Goal: Information Seeking & Learning: Learn about a topic

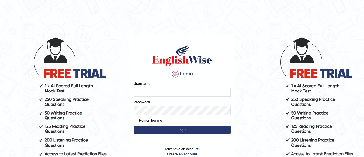
click at [148, 91] on input "Username" at bounding box center [182, 91] width 97 height 9
type input "rajkumar123"
click at [167, 129] on button "Login" at bounding box center [182, 130] width 97 height 8
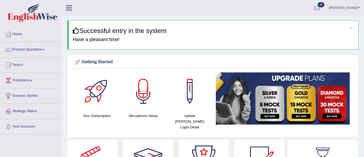
click at [29, 49] on link "Practice Questions" at bounding box center [30, 48] width 61 height 13
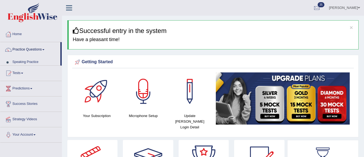
click at [29, 49] on link "Practice Questions" at bounding box center [30, 48] width 60 height 13
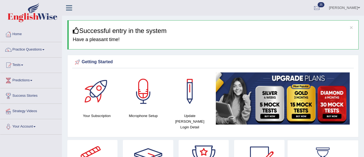
click at [43, 53] on link "Practice Questions" at bounding box center [30, 48] width 61 height 13
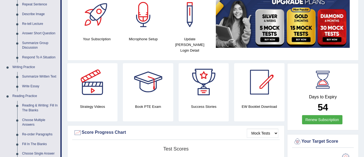
scroll to position [48, 0]
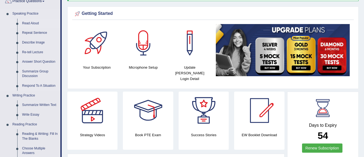
click at [33, 22] on link "Read Aloud" at bounding box center [40, 24] width 41 height 10
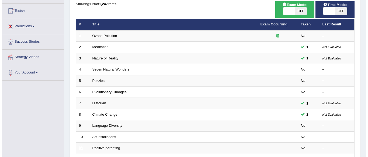
scroll to position [54, 0]
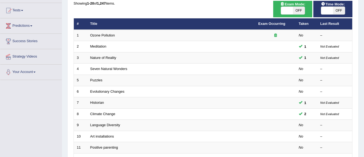
click at [301, 7] on span "OFF" at bounding box center [299, 11] width 12 height 8
checkbox input "true"
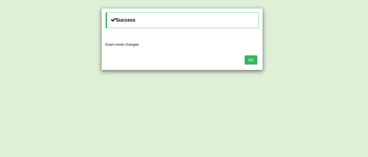
click at [250, 59] on button "OK" at bounding box center [251, 59] width 12 height 9
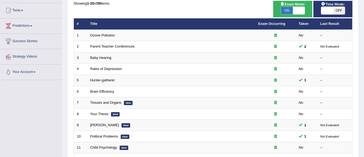
scroll to position [54, 0]
click at [341, 11] on span "OFF" at bounding box center [339, 11] width 12 height 8
checkbox input "true"
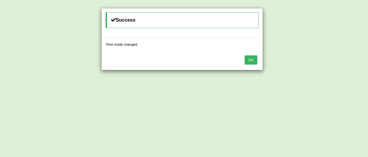
click at [252, 60] on button "OK" at bounding box center [251, 59] width 12 height 9
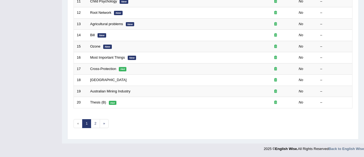
scroll to position [199, 0]
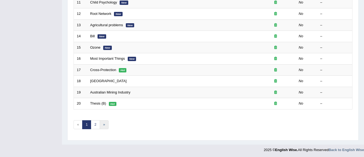
click at [104, 125] on link "»" at bounding box center [104, 124] width 9 height 9
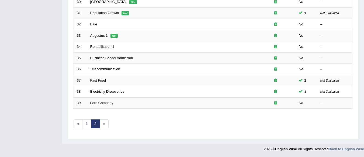
scroll to position [189, 0]
click at [94, 126] on link "2" at bounding box center [95, 123] width 9 height 9
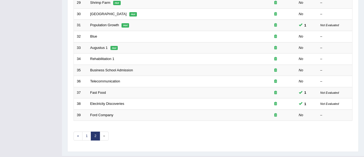
scroll to position [189, 0]
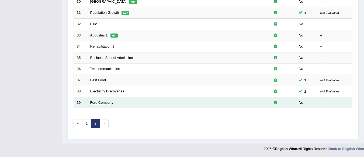
click at [101, 103] on link "Ford Company" at bounding box center [101, 102] width 23 height 4
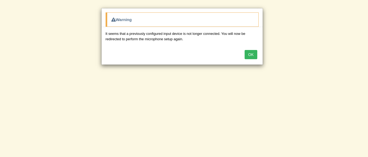
click at [247, 57] on button "OK" at bounding box center [251, 54] width 12 height 9
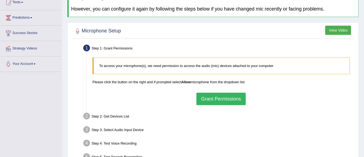
scroll to position [86, 0]
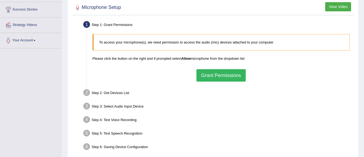
click at [219, 73] on button "Grant Permissions" at bounding box center [221, 75] width 49 height 12
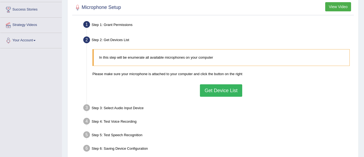
click at [220, 87] on button "Get Device List" at bounding box center [221, 90] width 42 height 12
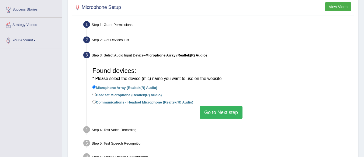
drag, startPoint x: 220, startPoint y: 87, endPoint x: 208, endPoint y: 107, distance: 22.9
click at [208, 107] on div "Found devices: * Please select the device (mic) name you want to use on the web…" at bounding box center [221, 91] width 263 height 59
click at [208, 107] on button "Go to Next step" at bounding box center [221, 112] width 43 height 12
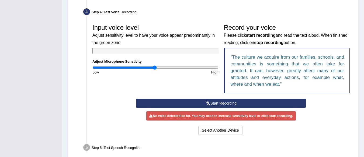
scroll to position [145, 0]
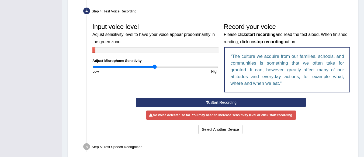
click at [206, 100] on icon at bounding box center [208, 102] width 5 height 4
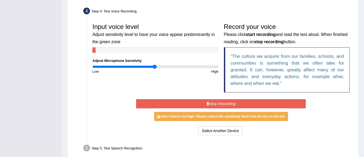
click at [206, 100] on button "Stop Recording" at bounding box center [221, 103] width 170 height 9
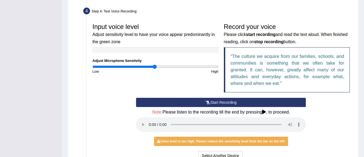
click at [189, 103] on button "Start Recording" at bounding box center [221, 102] width 170 height 9
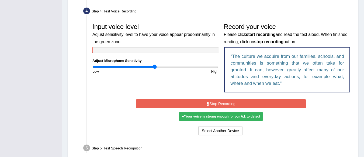
click at [209, 103] on icon at bounding box center [208, 104] width 3 height 4
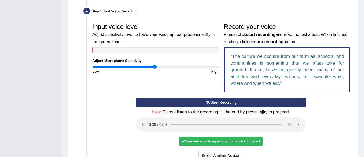
click at [211, 140] on div "Your voice is strong enough for our A.I. to detect" at bounding box center [221, 140] width 84 height 9
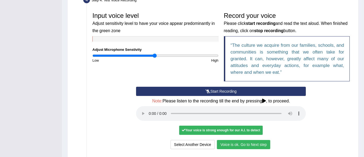
scroll to position [157, 0]
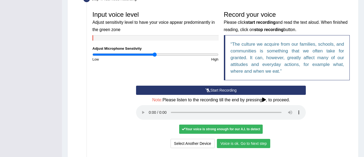
click at [238, 144] on button "Voice is ok. Go to Next step" at bounding box center [243, 143] width 53 height 9
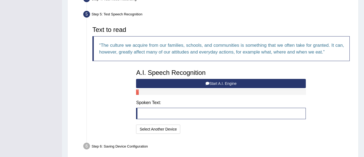
click at [200, 82] on button "Start A.I. Engine" at bounding box center [221, 83] width 170 height 9
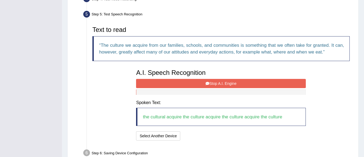
click at [200, 82] on button "Stop A.I. Engine" at bounding box center [221, 83] width 170 height 9
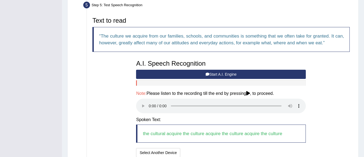
scroll to position [214, 0]
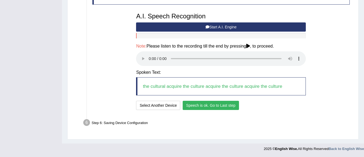
click at [215, 104] on button "Speech is ok. Go to Last step" at bounding box center [211, 105] width 56 height 9
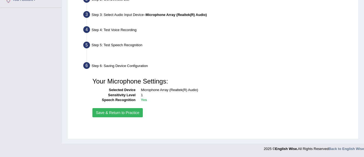
scroll to position [126, 0]
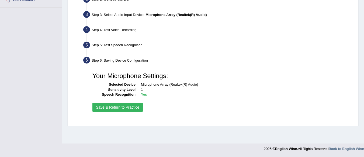
click at [122, 106] on button "Save & Return to Practice" at bounding box center [117, 106] width 50 height 9
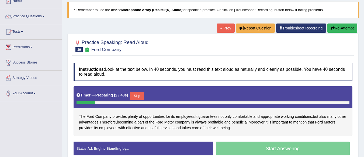
scroll to position [32, 0]
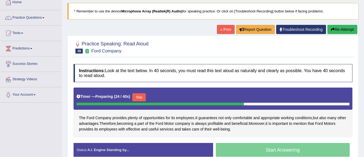
click at [331, 27] on button "Re-Attempt" at bounding box center [343, 29] width 30 height 9
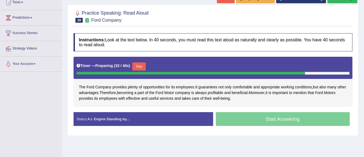
scroll to position [61, 0]
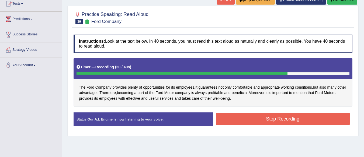
click at [286, 114] on button "Stop Recording" at bounding box center [283, 118] width 134 height 12
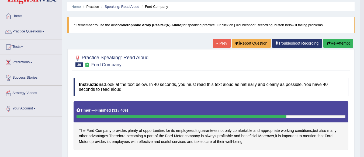
scroll to position [16, 0]
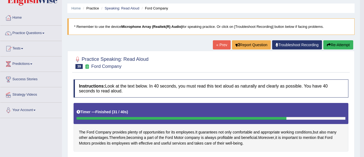
click at [220, 45] on link "« Prev" at bounding box center [222, 44] width 18 height 9
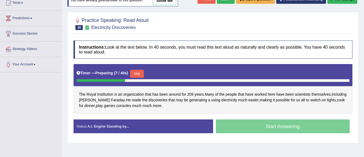
scroll to position [63, 0]
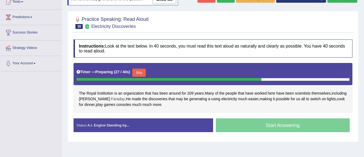
click at [115, 98] on span "Faraday" at bounding box center [118, 99] width 14 height 6
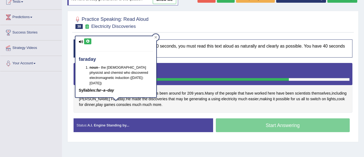
click at [87, 40] on icon at bounding box center [88, 41] width 4 height 3
click at [155, 37] on icon at bounding box center [155, 37] width 3 height 3
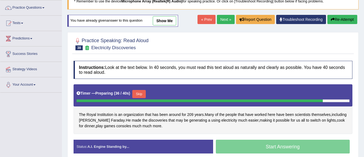
scroll to position [40, 0]
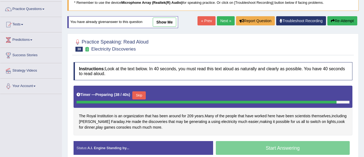
click at [336, 23] on button "Re-Attempt" at bounding box center [343, 20] width 30 height 9
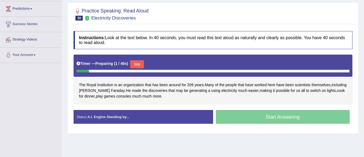
scroll to position [73, 0]
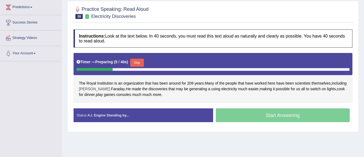
click at [101, 89] on span "[PERSON_NAME]" at bounding box center [94, 89] width 31 height 6
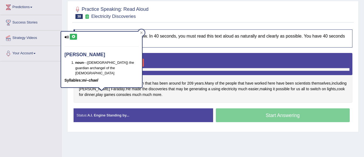
click at [71, 36] on button at bounding box center [73, 37] width 7 height 6
click at [141, 34] on div at bounding box center [141, 32] width 6 height 6
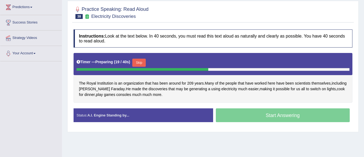
click at [141, 34] on h4 "Instructions: Look at the text below. In 40 seconds, you must read this text al…" at bounding box center [213, 38] width 279 height 18
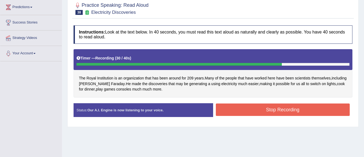
click at [242, 105] on button "Stop Recording" at bounding box center [283, 109] width 134 height 12
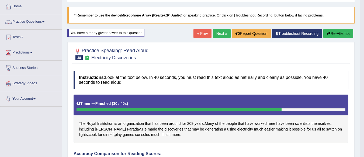
scroll to position [27, 0]
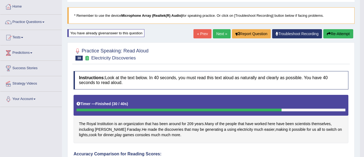
click at [203, 30] on link "« Prev" at bounding box center [203, 33] width 18 height 9
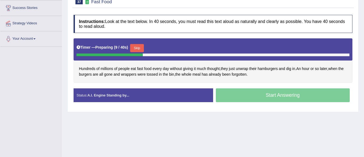
scroll to position [87, 0]
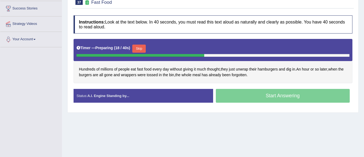
click at [146, 47] on button "Skip" at bounding box center [138, 48] width 13 height 8
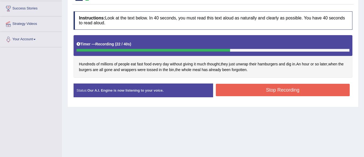
click at [225, 85] on button "Stop Recording" at bounding box center [283, 90] width 134 height 12
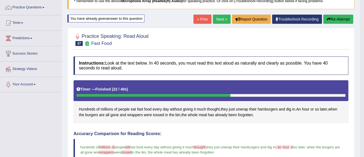
scroll to position [43, 0]
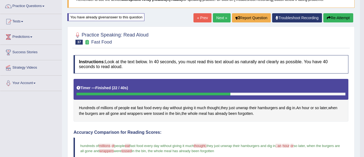
click at [200, 15] on link "« Prev" at bounding box center [203, 17] width 18 height 9
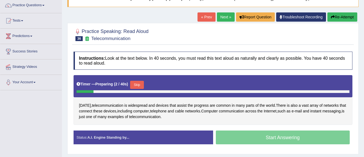
scroll to position [45, 0]
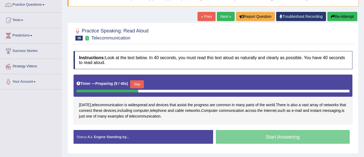
click at [137, 85] on button "Skip" at bounding box center [136, 84] width 13 height 8
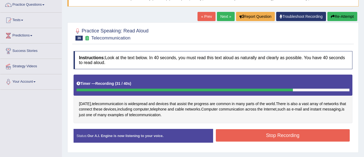
click at [232, 138] on button "Stop Recording" at bounding box center [283, 135] width 134 height 12
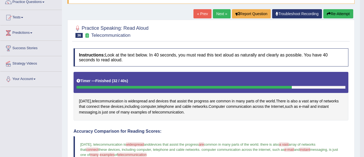
scroll to position [47, 0]
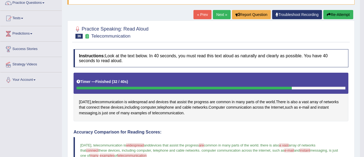
click at [202, 13] on link "« Prev" at bounding box center [203, 14] width 18 height 9
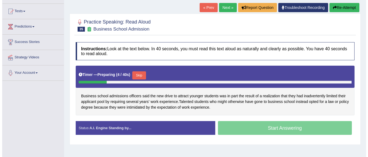
scroll to position [54, 0]
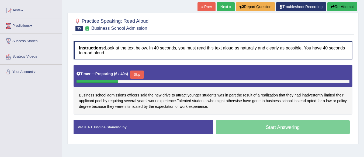
click at [139, 73] on button "Skip" at bounding box center [136, 74] width 13 height 8
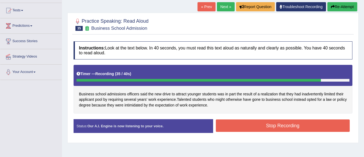
click at [239, 127] on button "Stop Recording" at bounding box center [283, 125] width 134 height 12
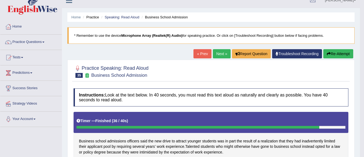
scroll to position [7, 0]
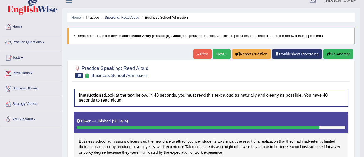
click at [201, 52] on link "« Prev" at bounding box center [203, 53] width 18 height 9
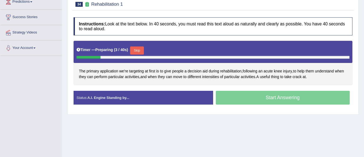
scroll to position [79, 0]
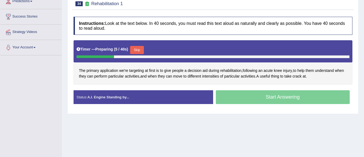
click at [141, 50] on button "Skip" at bounding box center [136, 50] width 13 height 8
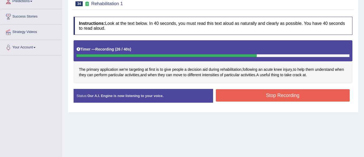
click at [243, 94] on button "Stop Recording" at bounding box center [283, 95] width 134 height 12
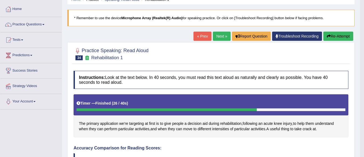
scroll to position [25, 0]
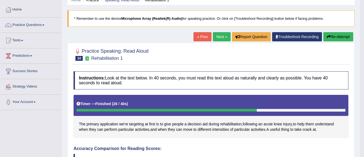
click at [216, 33] on link "Next »" at bounding box center [222, 36] width 18 height 9
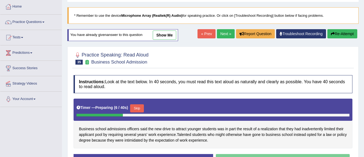
scroll to position [26, 0]
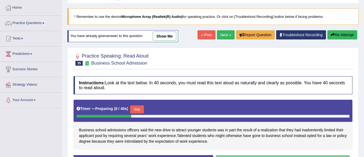
click at [207, 35] on link "« Prev" at bounding box center [207, 34] width 18 height 9
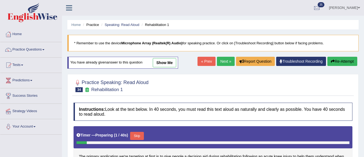
click at [203, 59] on link "« Prev" at bounding box center [207, 61] width 18 height 9
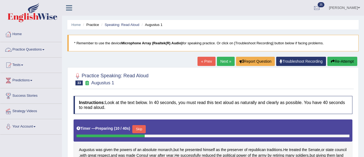
click at [33, 46] on link "Practice Questions" at bounding box center [30, 48] width 61 height 13
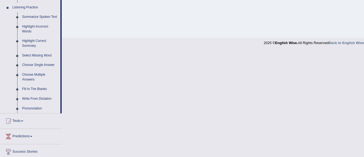
scroll to position [266, 0]
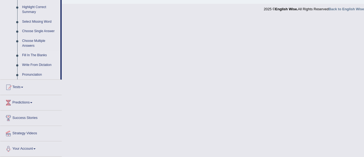
click at [33, 54] on link "Fill In The Blanks" at bounding box center [40, 55] width 41 height 10
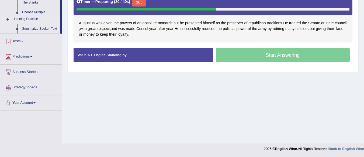
scroll to position [126, 0]
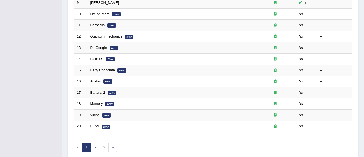
scroll to position [200, 0]
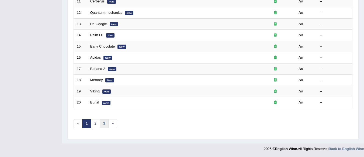
click at [106, 123] on link "3" at bounding box center [104, 123] width 9 height 9
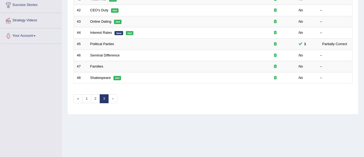
scroll to position [91, 0]
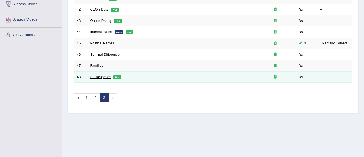
click at [97, 77] on link "Shakespeare" at bounding box center [100, 77] width 21 height 4
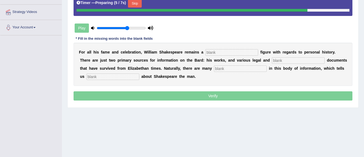
scroll to position [99, 0]
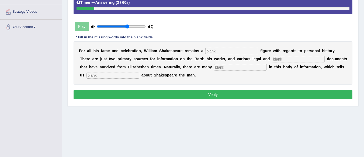
click at [212, 49] on input "text" at bounding box center [231, 51] width 53 height 6
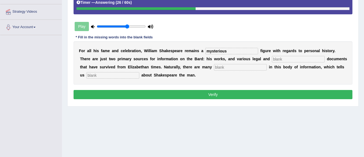
type input "mysterious"
click at [276, 58] on input "text" at bounding box center [298, 59] width 53 height 6
click at [253, 67] on input "text" at bounding box center [240, 67] width 53 height 6
type input "information"
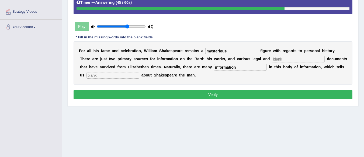
click at [286, 59] on input "text" at bounding box center [298, 59] width 53 height 6
click at [139, 76] on input "text" at bounding box center [113, 75] width 53 height 6
type input "accurate"
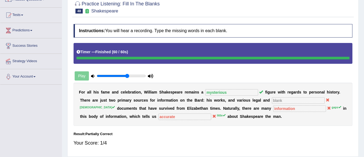
scroll to position [0, 0]
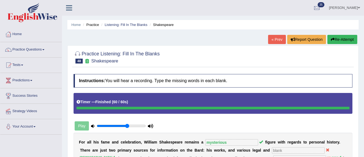
click at [274, 41] on link "« Prev" at bounding box center [277, 39] width 18 height 9
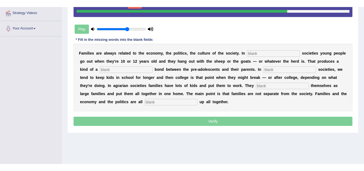
scroll to position [94, 0]
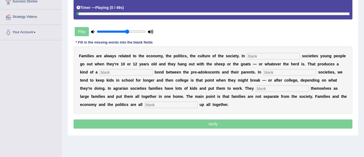
click at [258, 57] on input "text" at bounding box center [273, 56] width 53 height 6
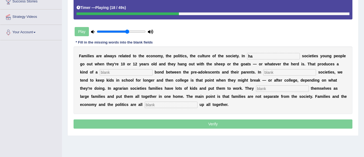
type input "ha"
click at [128, 74] on input "text" at bounding box center [126, 72] width 53 height 6
type input "loes"
click at [267, 72] on input "text" at bounding box center [289, 72] width 53 height 6
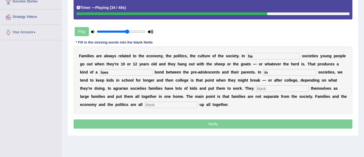
type input "in"
click at [267, 89] on input "text" at bounding box center [282, 88] width 53 height 6
type input "st"
click at [182, 105] on input "text" at bounding box center [171, 104] width 53 height 6
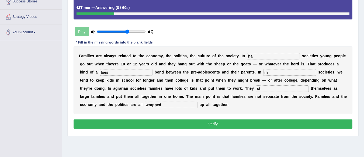
type input "wrapped"
click at [260, 88] on input "st" at bounding box center [282, 88] width 53 height 6
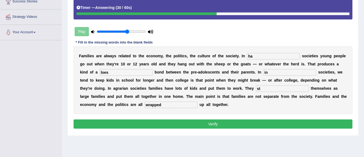
type input "s"
